Goal: Information Seeking & Learning: Learn about a topic

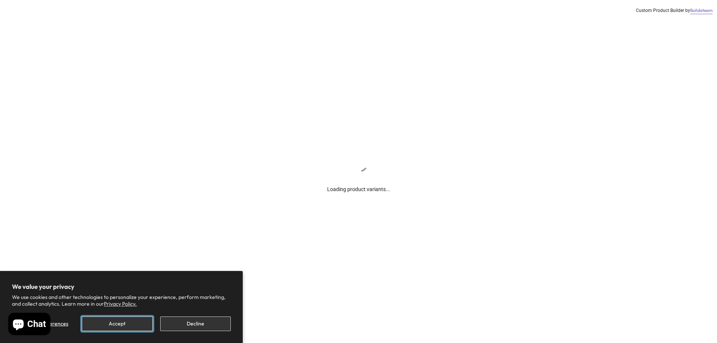
click at [123, 319] on button "Accept" at bounding box center [117, 324] width 71 height 15
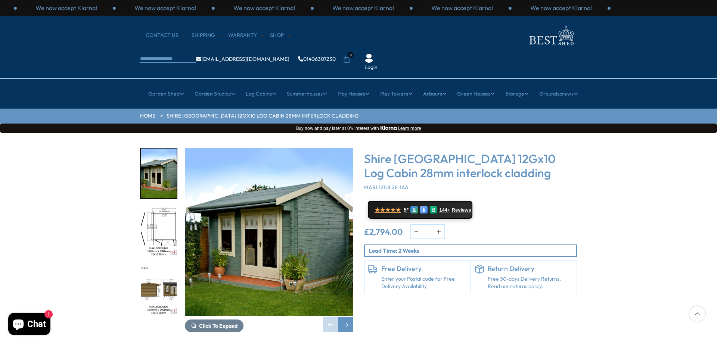
click at [307, 225] on img "1 / 16" at bounding box center [269, 232] width 168 height 168
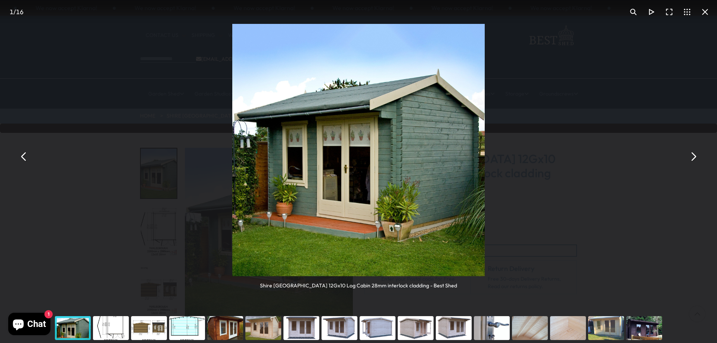
click at [695, 161] on button "You can close this modal content with the ESC key" at bounding box center [693, 157] width 18 height 18
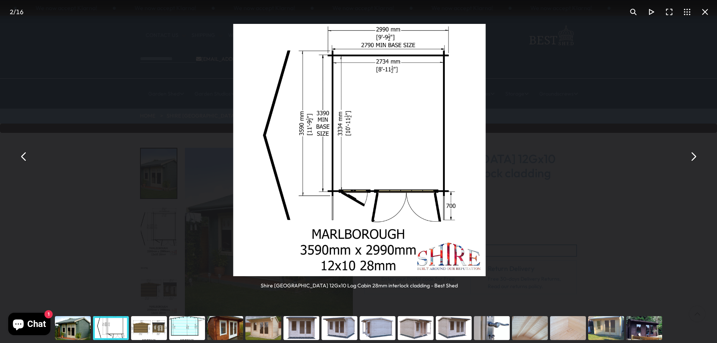
click at [695, 161] on button "You can close this modal content with the ESC key" at bounding box center [693, 157] width 18 height 18
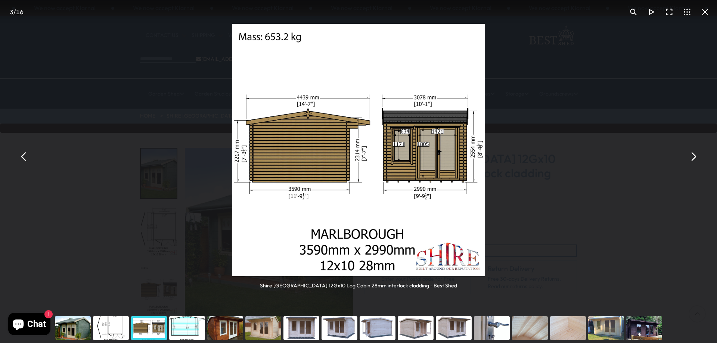
click at [695, 161] on button "You can close this modal content with the ESC key" at bounding box center [693, 157] width 18 height 18
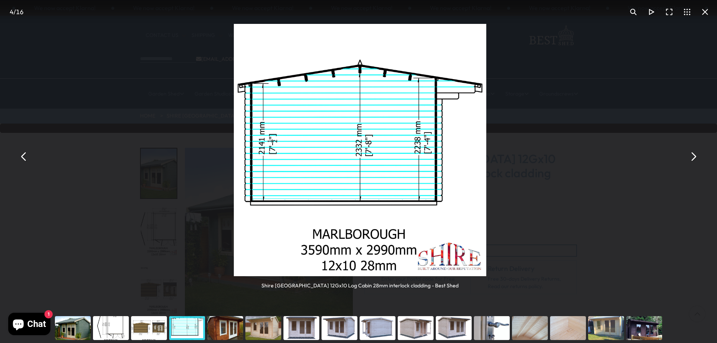
click at [695, 161] on button "You can close this modal content with the ESC key" at bounding box center [693, 157] width 18 height 18
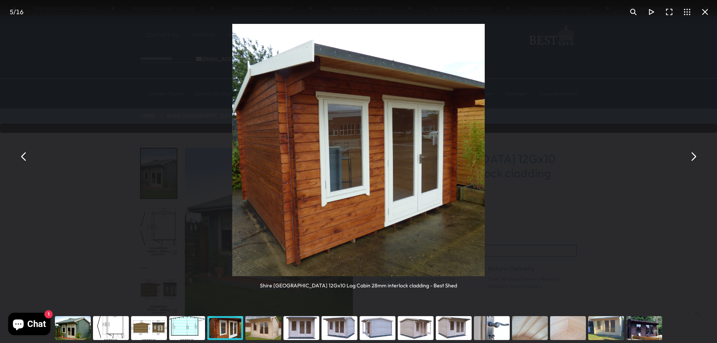
click at [707, 15] on button "You can close this modal content with the ESC key" at bounding box center [705, 12] width 18 height 18
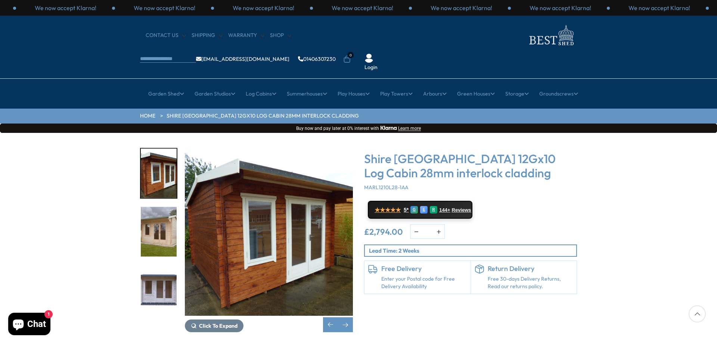
click at [144, 219] on img "6 / 16" at bounding box center [159, 232] width 36 height 50
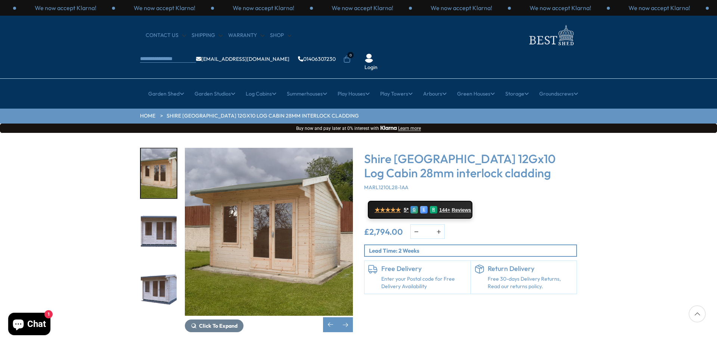
click at [354, 306] on div "Click To Expand Click To Expand Click To Expand Click To Expand Click To Expand…" at bounding box center [247, 240] width 224 height 185
click at [343, 318] on div "Next slide" at bounding box center [345, 325] width 15 height 15
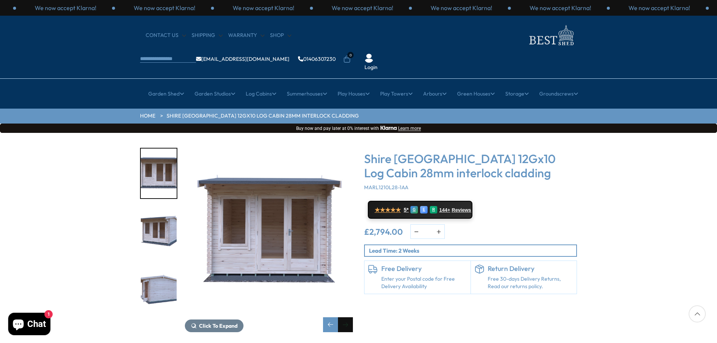
click at [346, 318] on div "Next slide" at bounding box center [345, 325] width 15 height 15
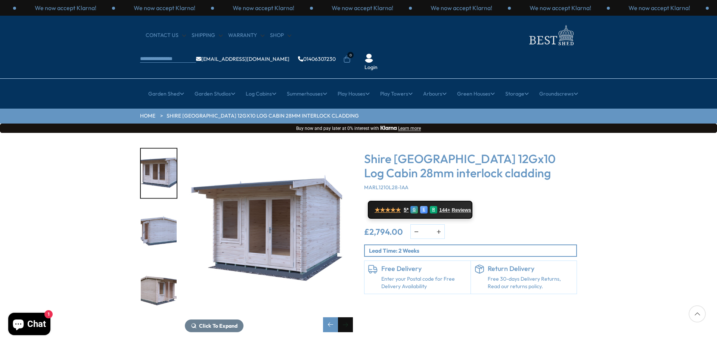
click at [346, 318] on div "Next slide" at bounding box center [345, 325] width 15 height 15
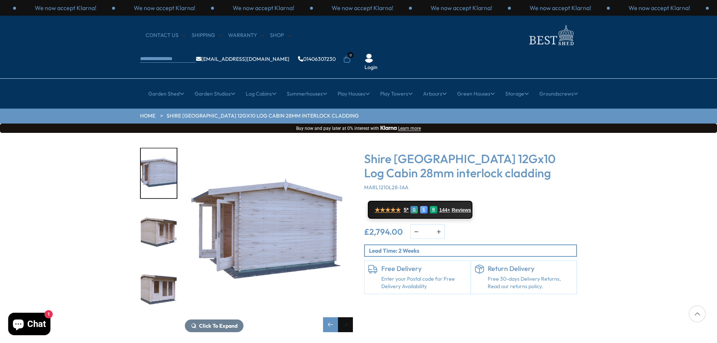
click at [346, 318] on div "Next slide" at bounding box center [345, 325] width 15 height 15
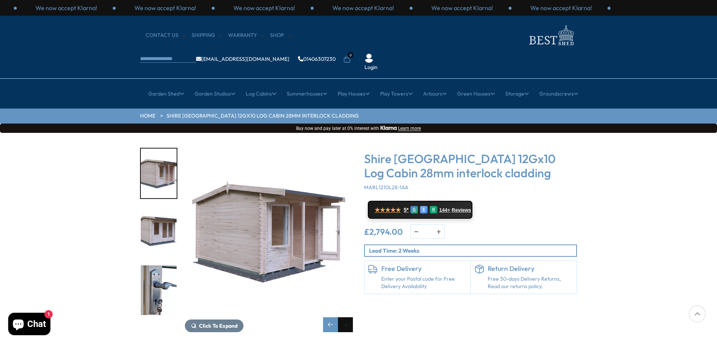
click at [346, 318] on div "Next slide" at bounding box center [345, 325] width 15 height 15
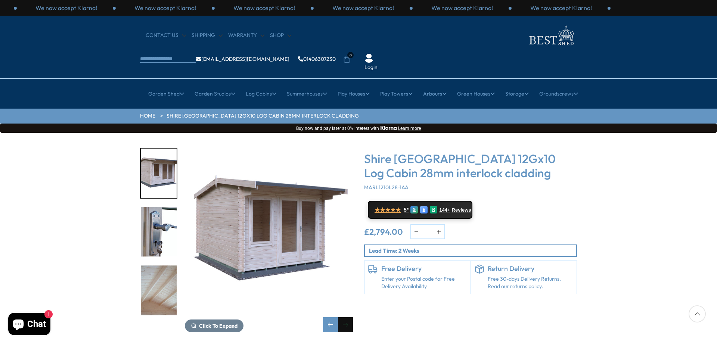
click at [346, 318] on div "Next slide" at bounding box center [345, 325] width 15 height 15
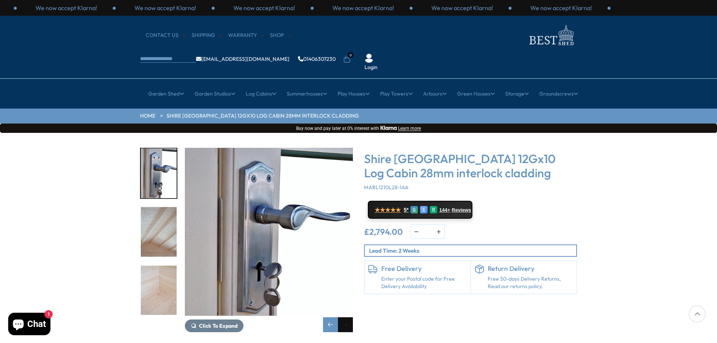
click at [346, 318] on div "Next slide" at bounding box center [345, 325] width 15 height 15
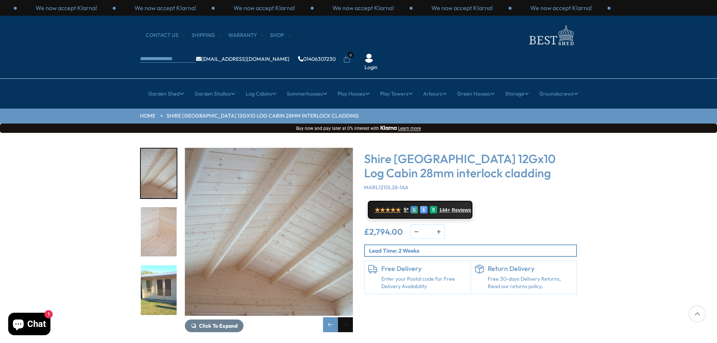
click at [346, 318] on div "Next slide" at bounding box center [345, 325] width 15 height 15
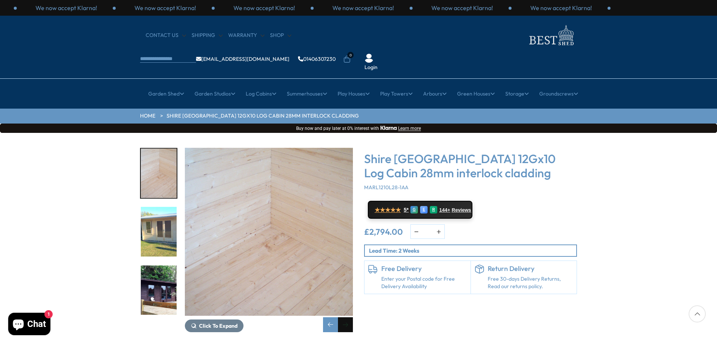
click at [346, 318] on div "Next slide" at bounding box center [345, 325] width 15 height 15
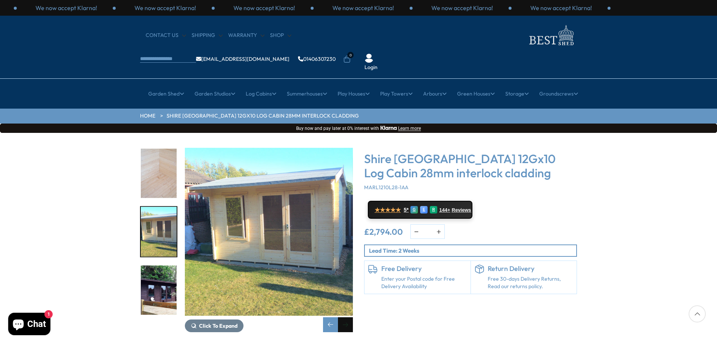
click at [346, 318] on div "Next slide" at bounding box center [345, 325] width 15 height 15
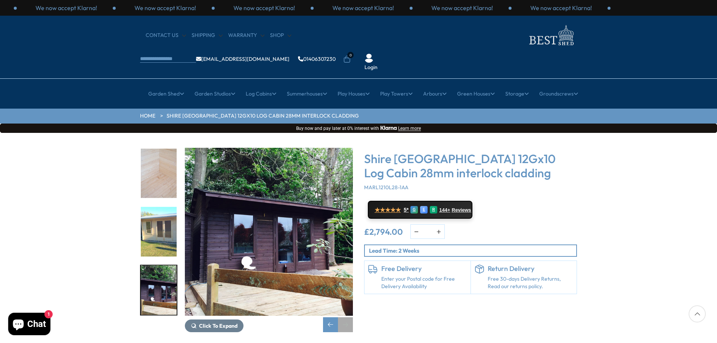
click at [346, 318] on div "Next slide" at bounding box center [345, 325] width 15 height 15
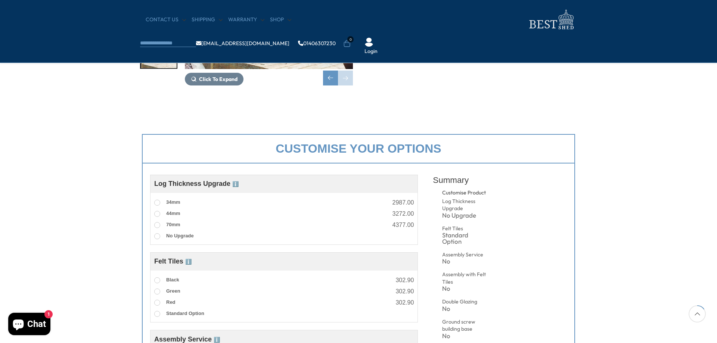
scroll to position [75, 0]
